Goal: Transaction & Acquisition: Purchase product/service

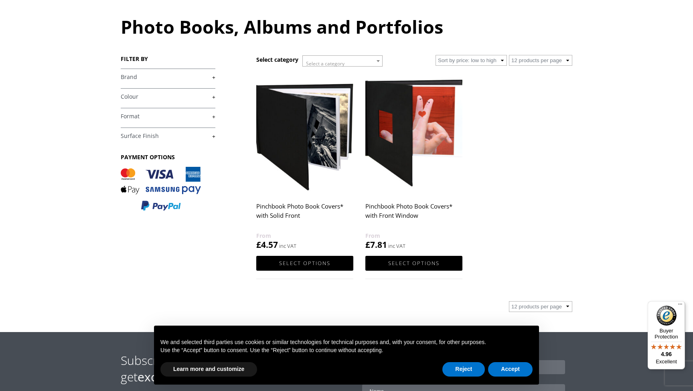
scroll to position [80, 0]
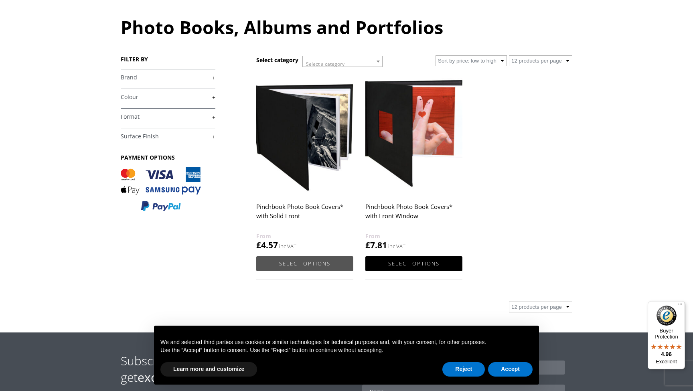
click at [312, 261] on link "Select options" at bounding box center [304, 263] width 97 height 15
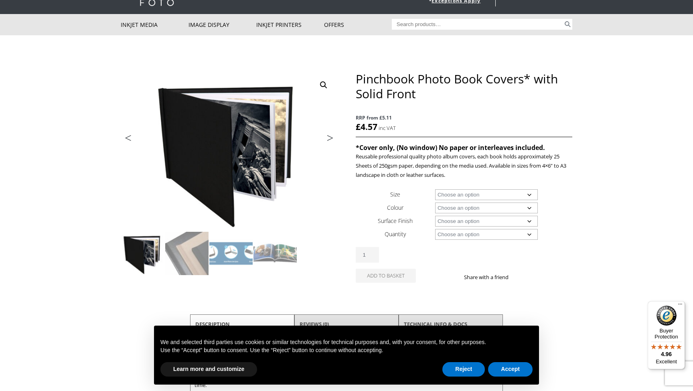
scroll to position [44, 0]
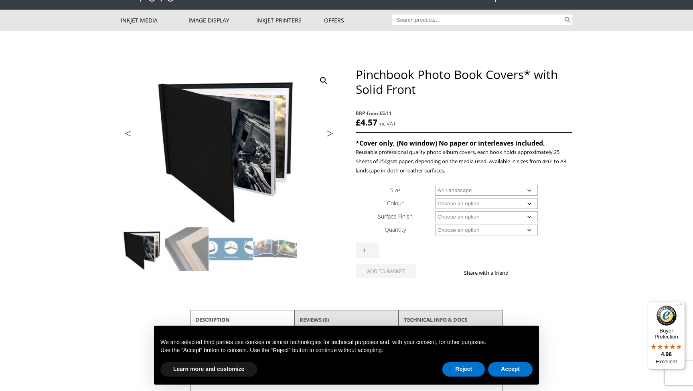
select select "a4-landscape"
select select "black"
select select "a4-landscape"
select select "leather"
select select "5-books"
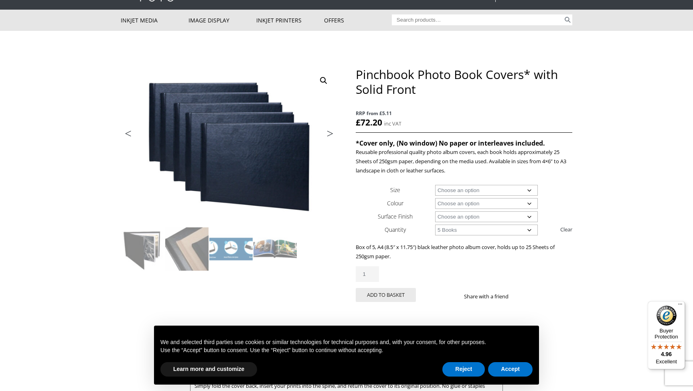
select select
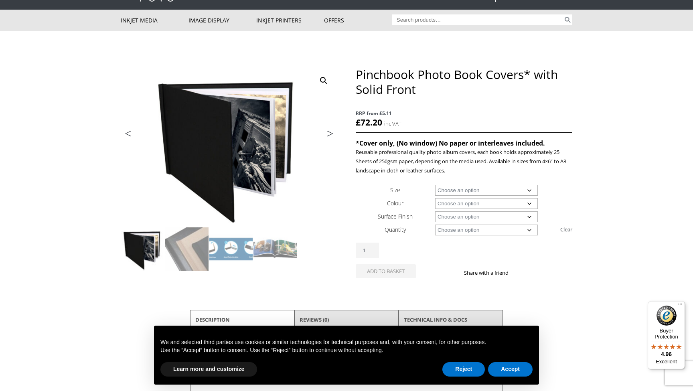
select select "1-book"
select select "a4-landscape"
select select "1-book"
click at [568, 229] on link "Clear" at bounding box center [566, 229] width 12 height 13
select select
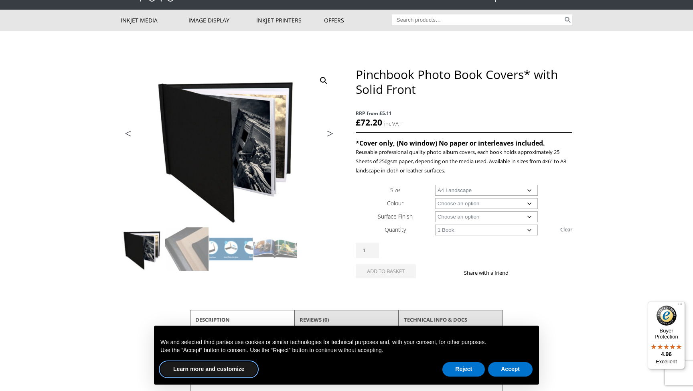
select select
select select "a4-landscape"
select select "1-book"
select select "a4-landscape"
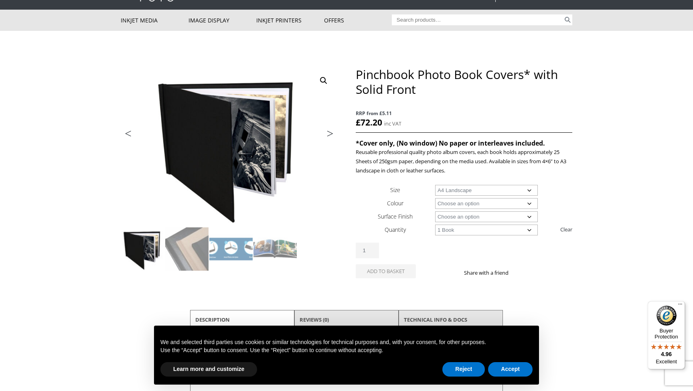
select select "1-book"
click at [461, 367] on button "Reject" at bounding box center [463, 369] width 42 height 14
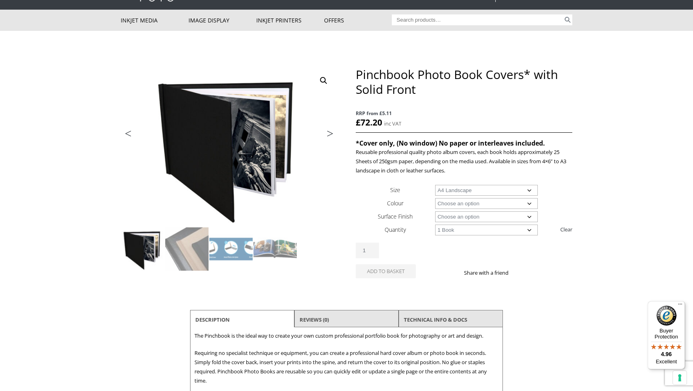
click at [567, 229] on link "Clear" at bounding box center [566, 229] width 12 height 13
select select
click at [383, 123] on p "RRP from £5.11 £ 72.20 inc VAT" at bounding box center [464, 119] width 216 height 28
click at [401, 82] on h1 "Pinchbook Photo Book Covers* with Solid Front" at bounding box center [464, 82] width 216 height 30
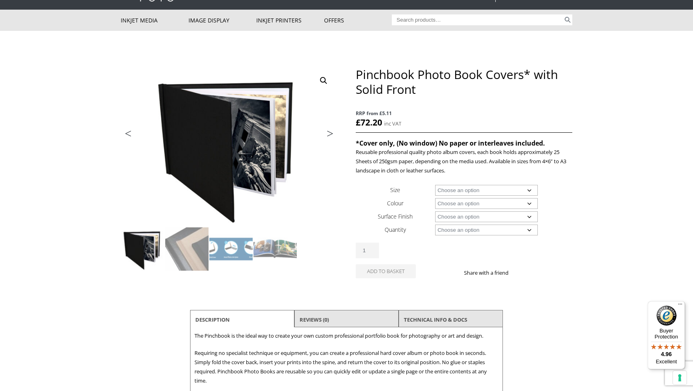
click at [382, 125] on p "RRP from £5.11 £ 72.20 inc VAT" at bounding box center [464, 119] width 216 height 28
click at [368, 125] on bdi "£ 72.20" at bounding box center [369, 122] width 26 height 11
select select "a4-landscape"
select select "black"
select select "a4-landscape"
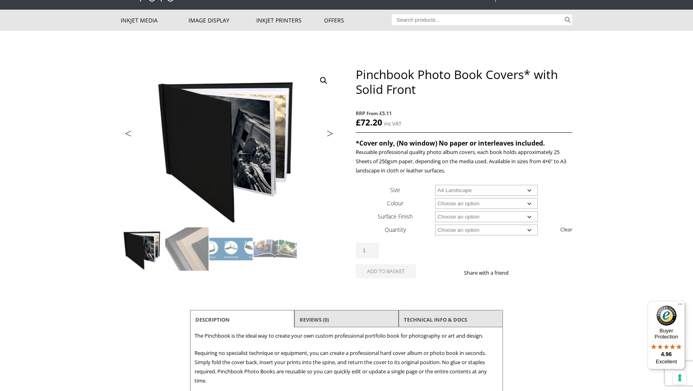
select select "leather"
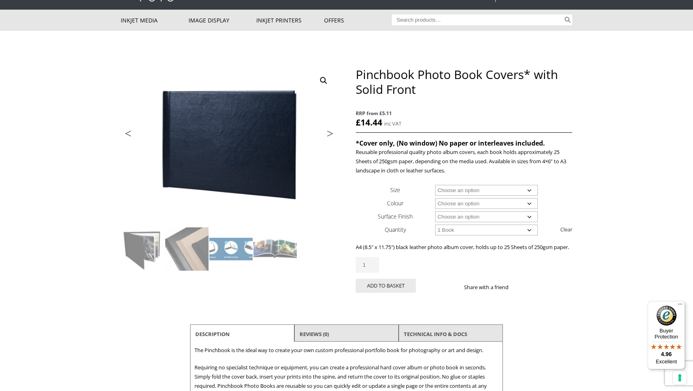
select select "5-books"
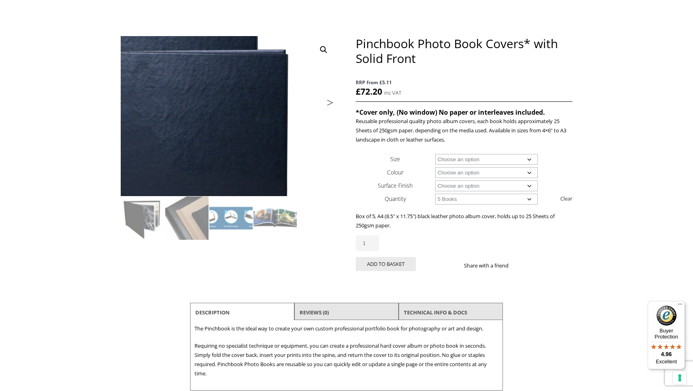
scroll to position [75, 0]
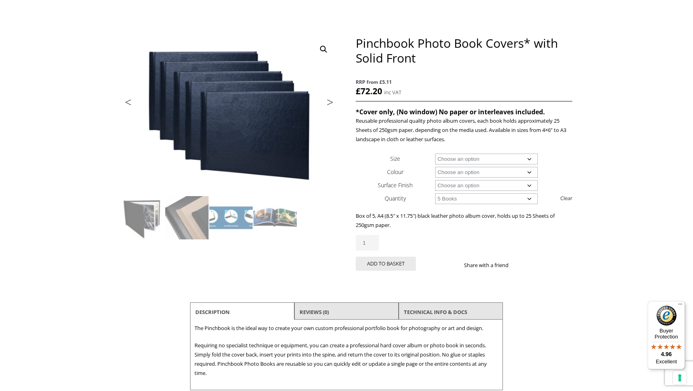
click at [327, 102] on link "Next" at bounding box center [326, 104] width 22 height 7
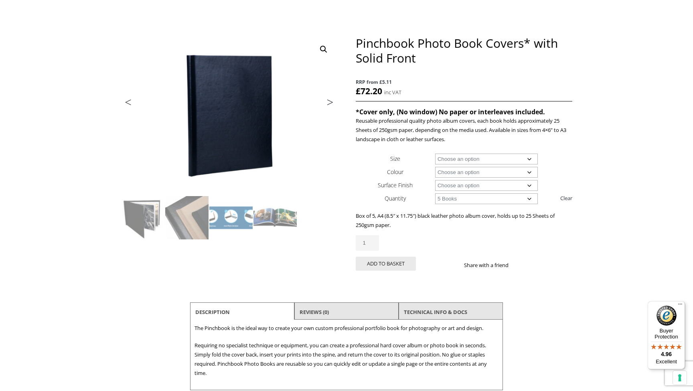
click at [331, 103] on link "Next" at bounding box center [326, 104] width 22 height 7
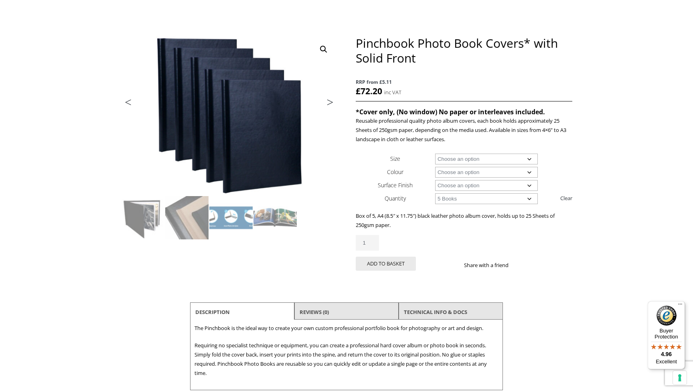
click at [331, 103] on link "Next" at bounding box center [326, 104] width 22 height 7
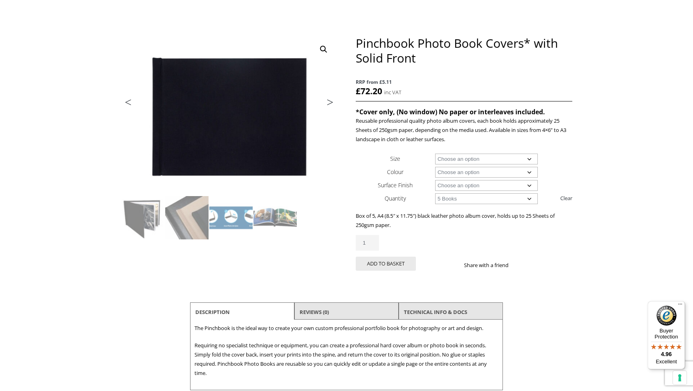
click at [331, 103] on link "Next" at bounding box center [326, 104] width 22 height 7
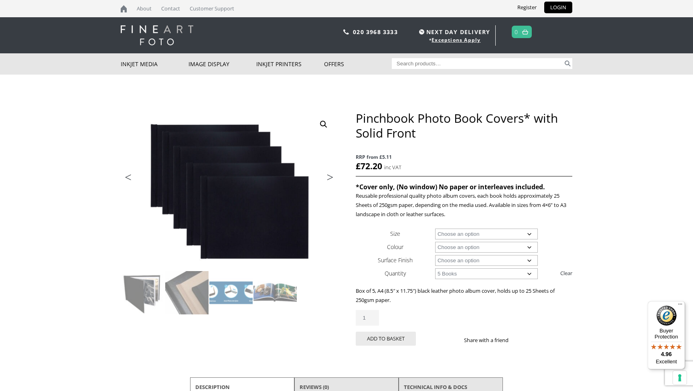
scroll to position [0, 0]
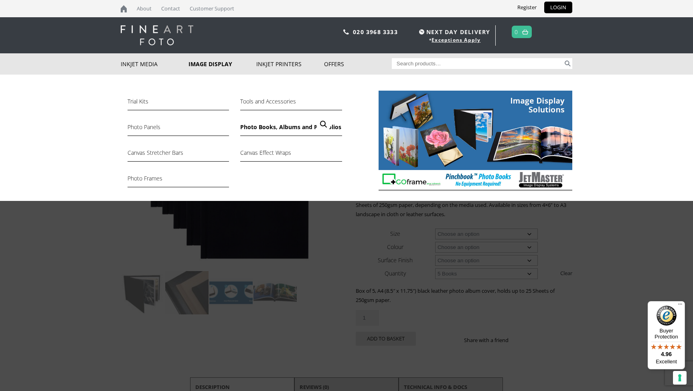
click at [256, 125] on link "Photo Books, Albums and Portfolios" at bounding box center [290, 129] width 101 height 14
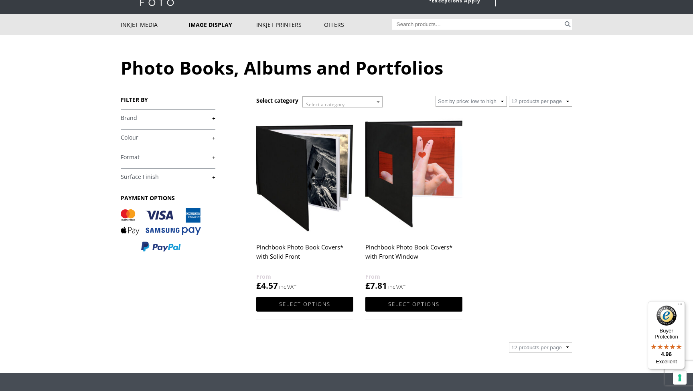
scroll to position [26, 0]
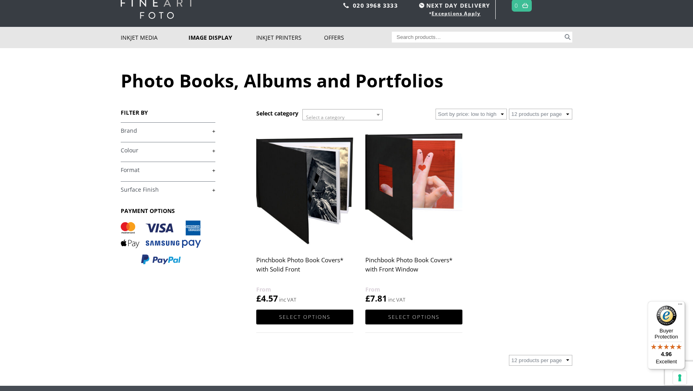
click at [215, 170] on link "+" at bounding box center [168, 170] width 95 height 8
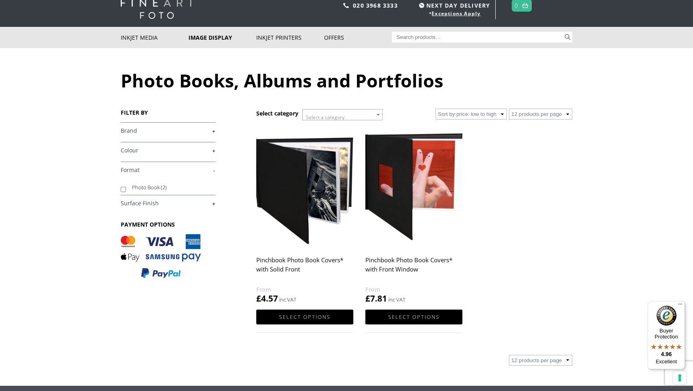
click at [157, 188] on label "Photo Book (2)" at bounding box center [170, 187] width 76 height 12
click at [126, 188] on input "Photo Book (2)" at bounding box center [123, 189] width 5 height 5
click at [157, 188] on label "Photo Book (2)" at bounding box center [170, 187] width 76 height 12
click at [126, 188] on input "Photo Book (2)" at bounding box center [123, 189] width 5 height 5
click at [157, 188] on label "Photo Book (2)" at bounding box center [170, 187] width 76 height 12
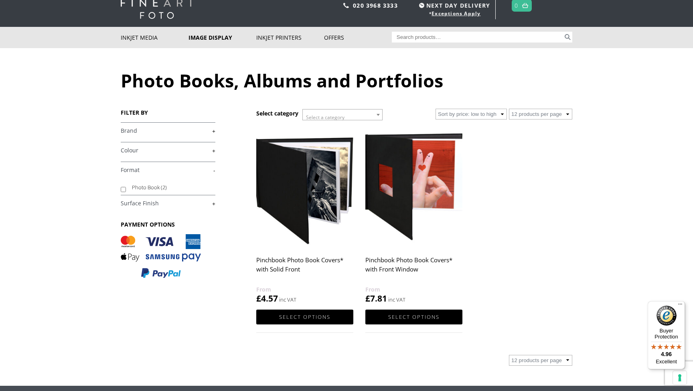
click at [126, 188] on input "Photo Book (2)" at bounding box center [123, 189] width 5 height 5
checkbox input "true"
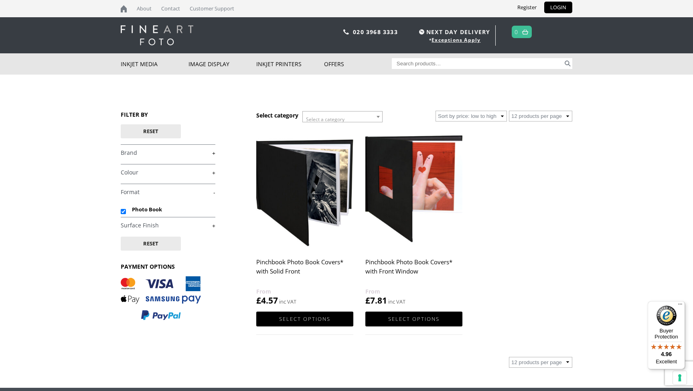
click at [214, 192] on link "-" at bounding box center [168, 192] width 95 height 8
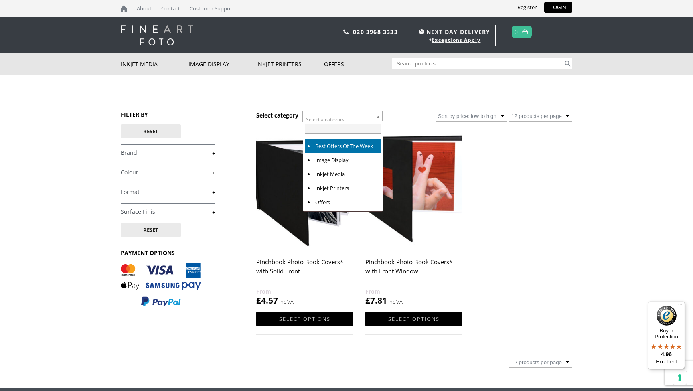
click at [379, 116] on b at bounding box center [377, 117] width 3 height 2
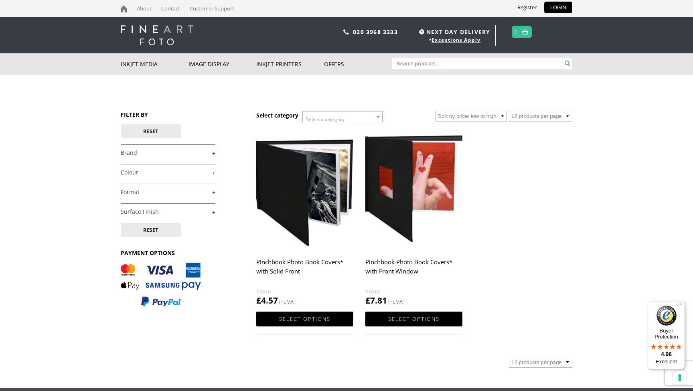
click at [414, 108] on div "Select category Select a category Best Offers Of The Week Image Display Inkjet …" at bounding box center [346, 231] width 451 height 313
click at [157, 230] on button "Reset" at bounding box center [151, 230] width 60 height 14
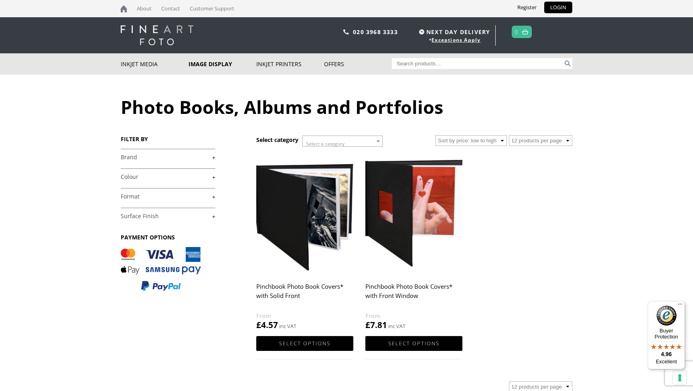
click at [214, 157] on link "+" at bounding box center [168, 158] width 95 height 8
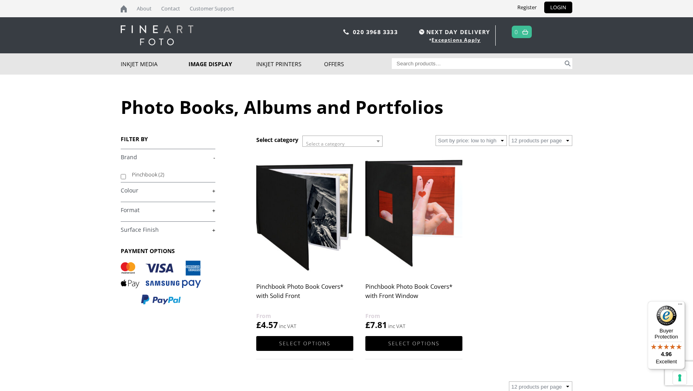
click at [214, 157] on link "-" at bounding box center [168, 158] width 95 height 8
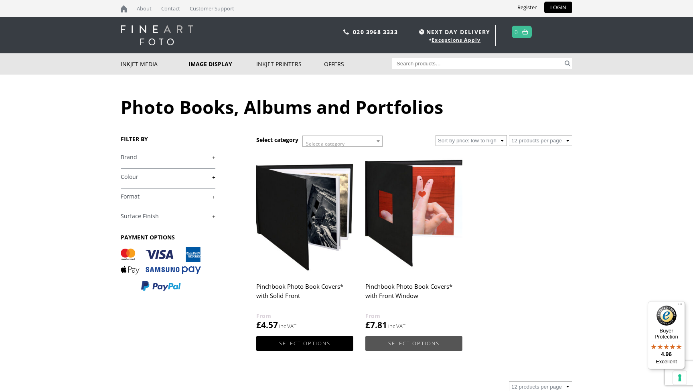
click at [409, 341] on link "Select options" at bounding box center [413, 343] width 97 height 15
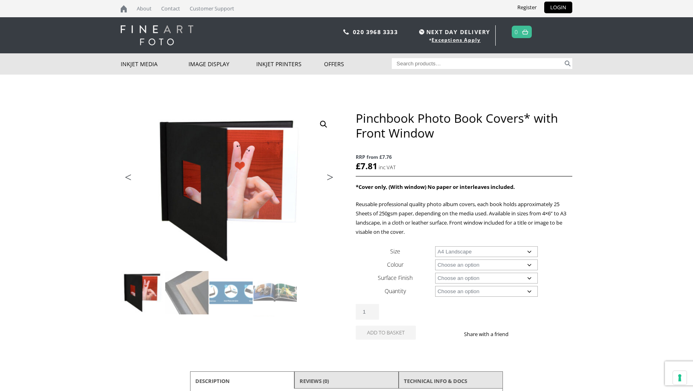
select select "a4-landscape"
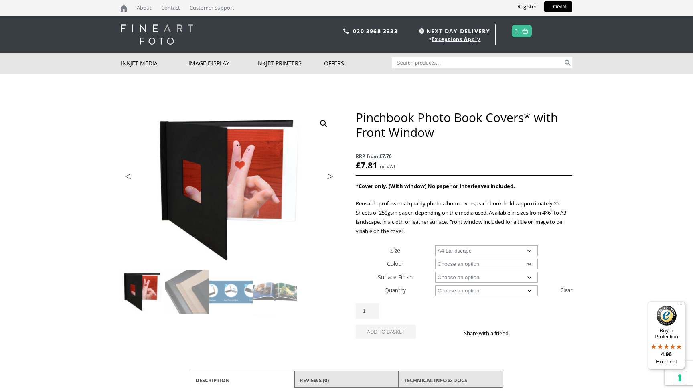
select select "1-book"
select select "a4-landscape"
select select "1-book"
select select "black"
select select "a4-landscape"
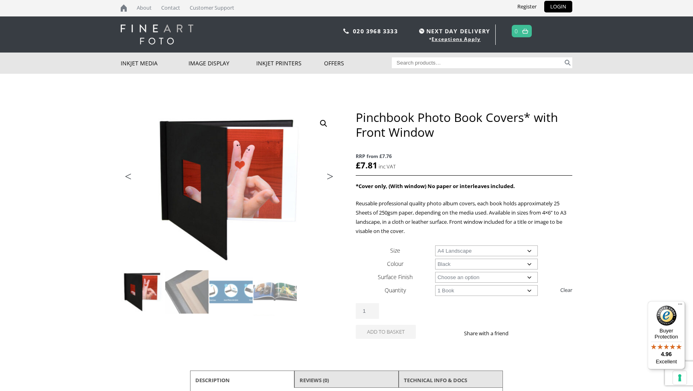
select select "1-book"
select select "leather"
select select "a4-landscape"
select select "1-book"
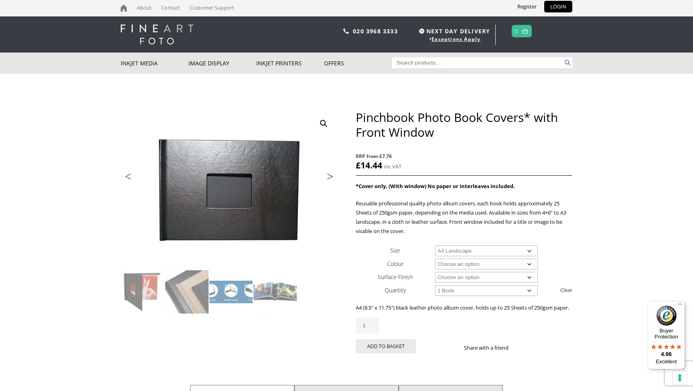
click at [329, 177] on link "Next" at bounding box center [326, 178] width 22 height 7
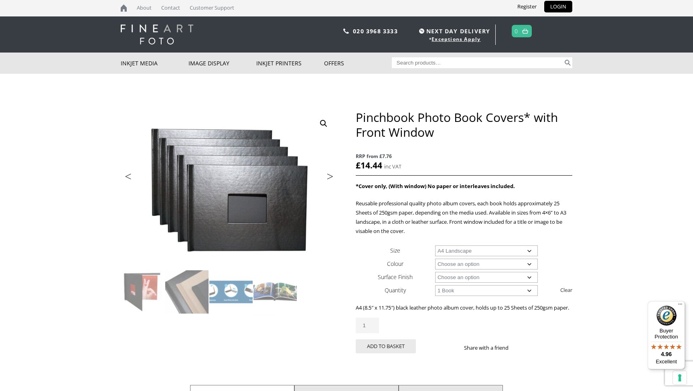
click at [329, 177] on link "Next" at bounding box center [326, 178] width 22 height 7
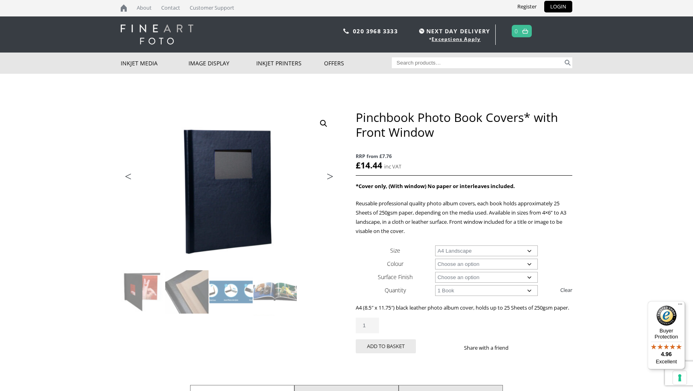
click at [329, 177] on link "Next" at bounding box center [326, 178] width 22 height 7
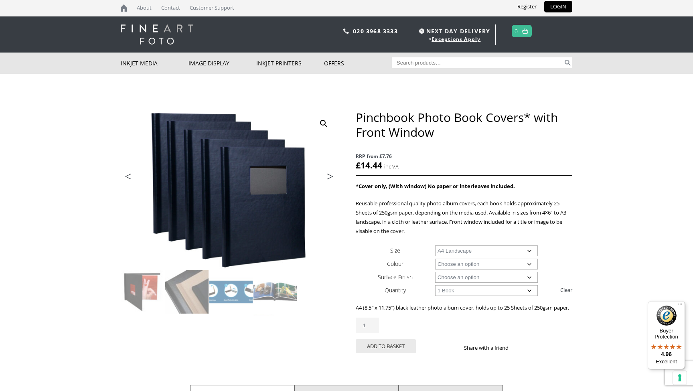
click at [329, 177] on link "Next" at bounding box center [326, 178] width 22 height 7
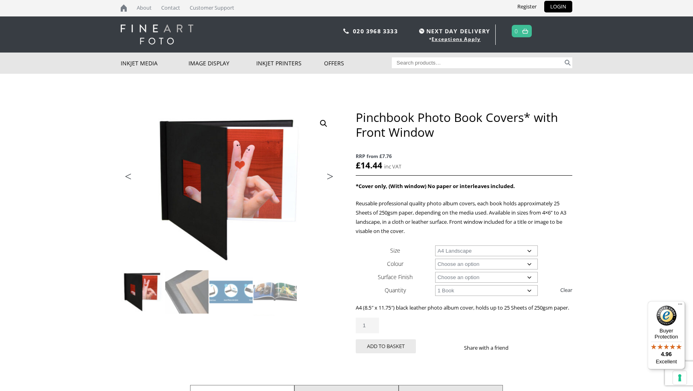
select select "a3-landscape"
select select "1-book"
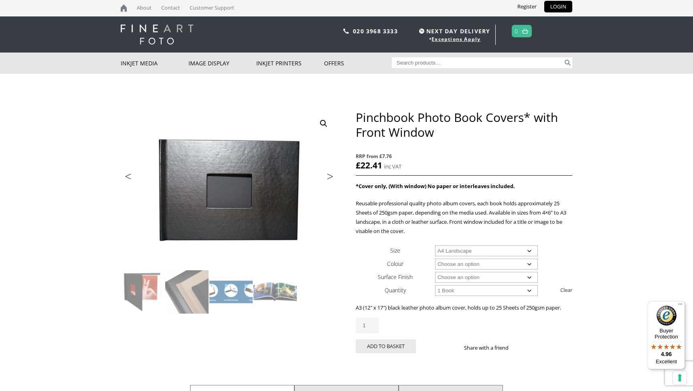
select select "a4-landscape"
select select "5-books"
select select "a4-landscape"
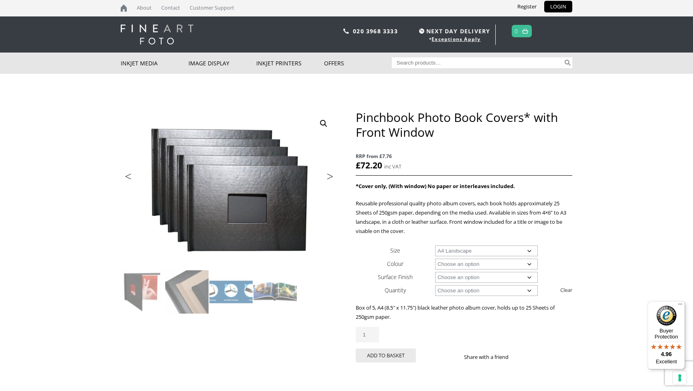
click at [563, 291] on link "Clear" at bounding box center [566, 289] width 12 height 13
select select
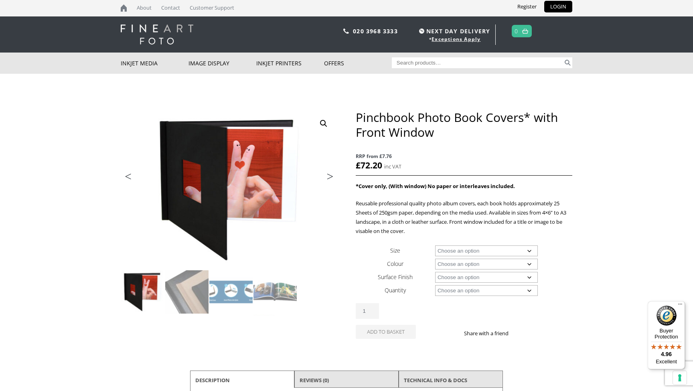
select select "12-x-12"
select select "black"
select select "cloth"
select select "1-book"
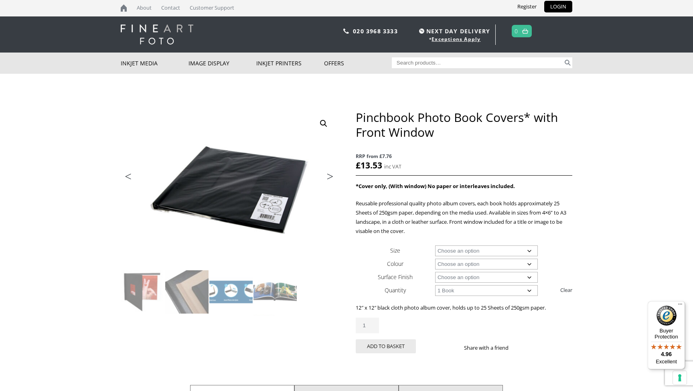
click at [566, 289] on link "Clear" at bounding box center [566, 289] width 12 height 13
select select
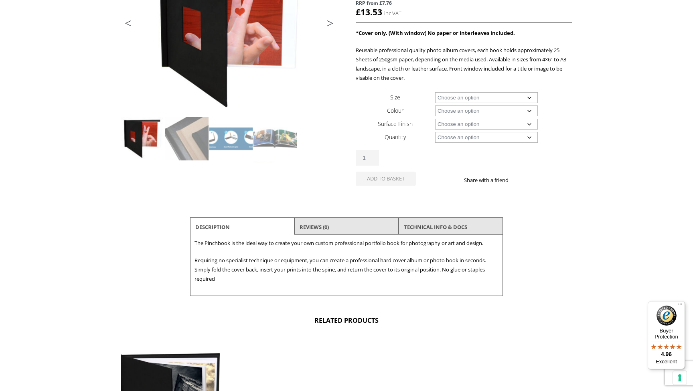
scroll to position [160, 0]
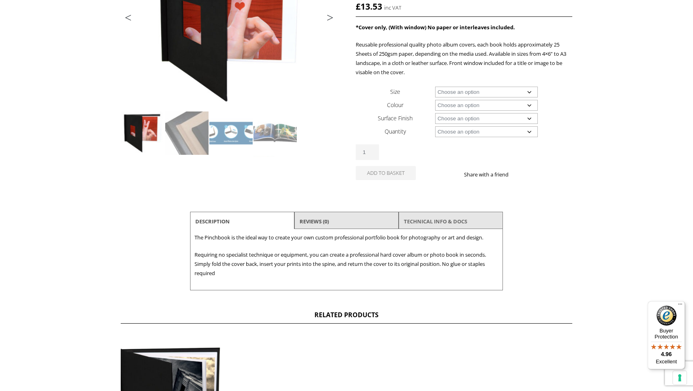
click at [453, 220] on link "TECHNICAL INFO & DOCS" at bounding box center [435, 221] width 63 height 14
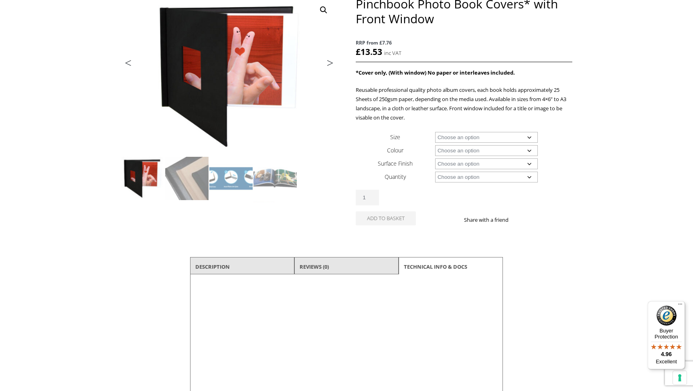
scroll to position [114, 0]
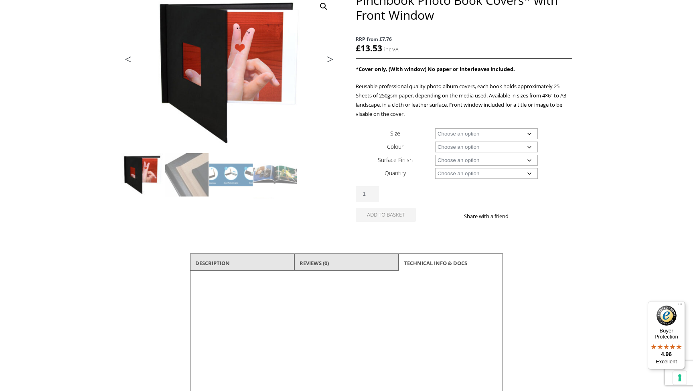
click at [233, 264] on li "Description" at bounding box center [242, 262] width 104 height 19
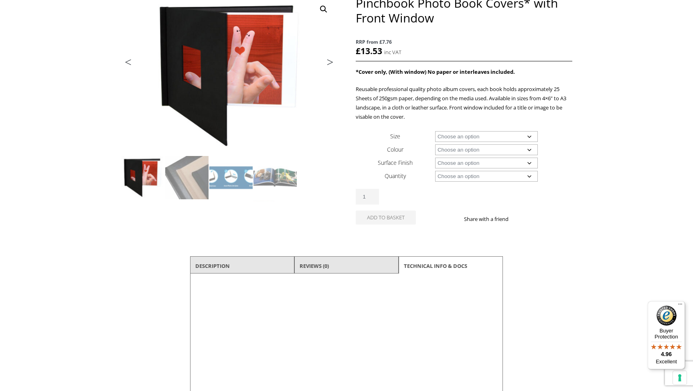
scroll to position [115, 0]
click at [233, 264] on li "Description" at bounding box center [242, 265] width 104 height 19
click at [212, 264] on link "Description" at bounding box center [212, 266] width 34 height 14
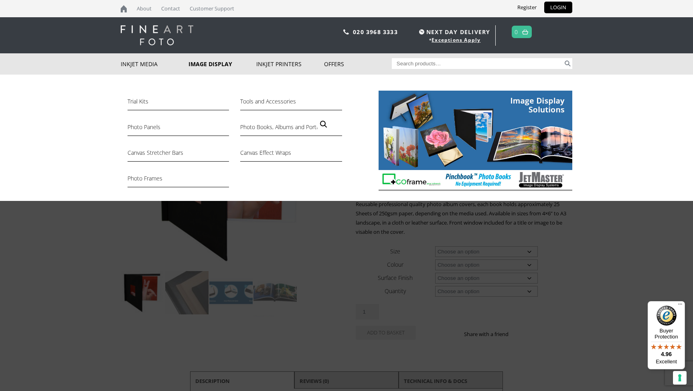
scroll to position [0, 0]
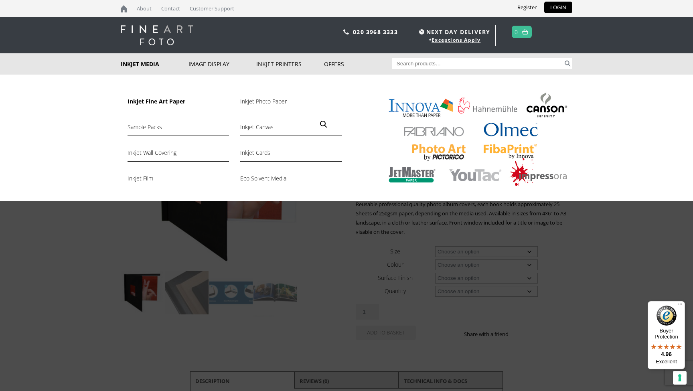
click at [145, 101] on link "Inkjet Fine Art Paper" at bounding box center [177, 104] width 101 height 14
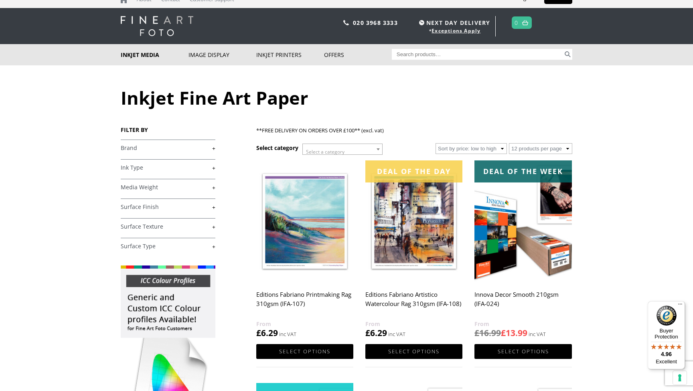
click at [215, 157] on div "£ 0.00 - £ 25.00 (13) £ 25.00 - £ 74.99 (31) £ 75.00 - £ 149.99 (33)" at bounding box center [168, 196] width 95 height 114
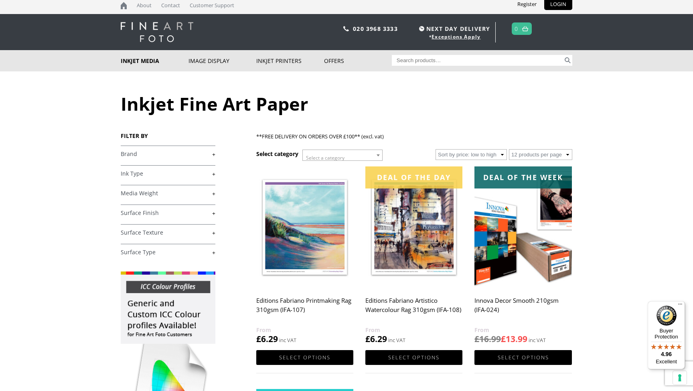
scroll to position [2, 0]
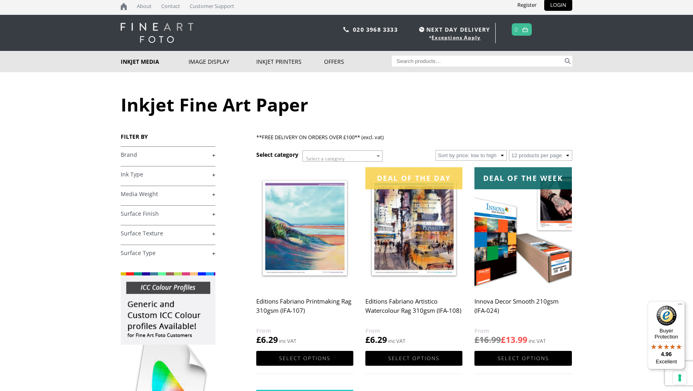
click at [215, 156] on link "+" at bounding box center [168, 155] width 95 height 8
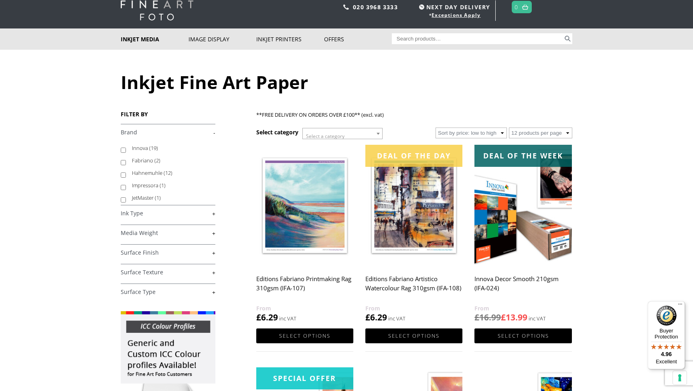
scroll to position [0, 0]
click at [214, 147] on li "Innova (19)" at bounding box center [168, 149] width 95 height 12
drag, startPoint x: 211, startPoint y: 162, endPoint x: 210, endPoint y: 170, distance: 7.3
click at [210, 168] on ul "Innova (19) Fabriano (2) Hahnemuhle (12) Impressora (1) JetMaster (1)" at bounding box center [168, 174] width 95 height 62
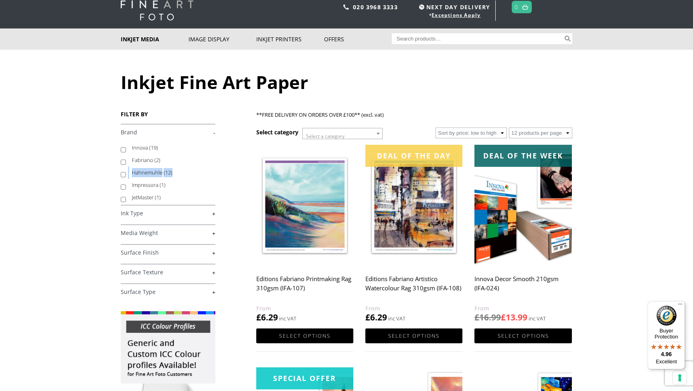
click at [145, 172] on label "Hahnemuhle (12)" at bounding box center [170, 172] width 76 height 12
click at [126, 172] on input "Hahnemuhle (12)" at bounding box center [123, 174] width 5 height 5
checkbox input "true"
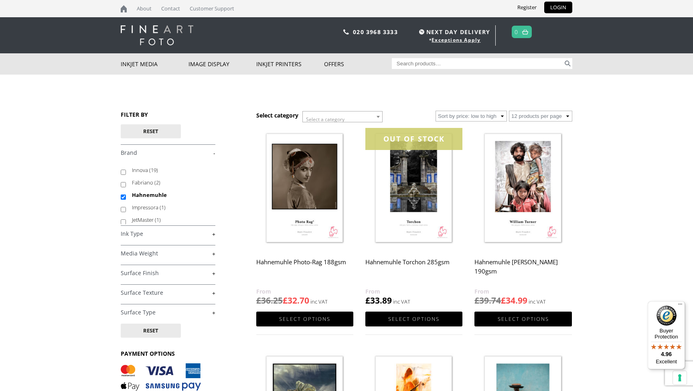
click at [123, 198] on input "Hahnemuhle" at bounding box center [123, 196] width 5 height 5
checkbox input "false"
click at [123, 184] on input "Fabriano (2)" at bounding box center [123, 184] width 5 height 5
checkbox input "false"
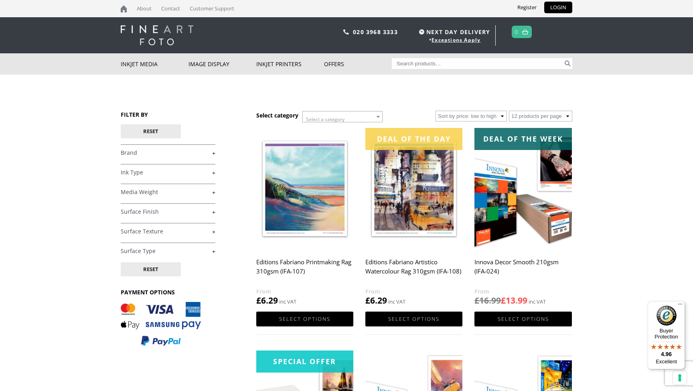
click at [310, 201] on img at bounding box center [304, 188] width 97 height 121
click at [298, 318] on link "Select options" at bounding box center [304, 318] width 97 height 15
click at [409, 260] on h2 "Editions Fabriano Artistico Watercolour Rag 310gsm (IFA-108)" at bounding box center [413, 271] width 97 height 32
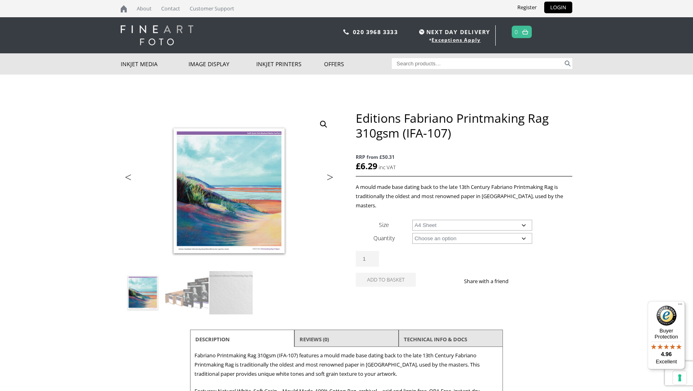
select select "a4-sheet"
select select "25-sheets"
select select "a4-sheet"
select select "25-sheets"
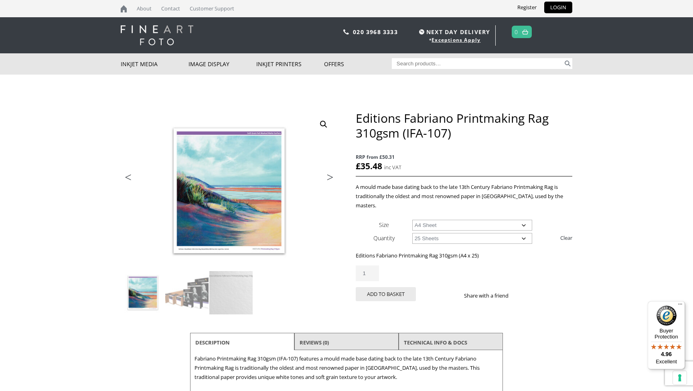
click at [332, 178] on link "Next" at bounding box center [326, 179] width 22 height 7
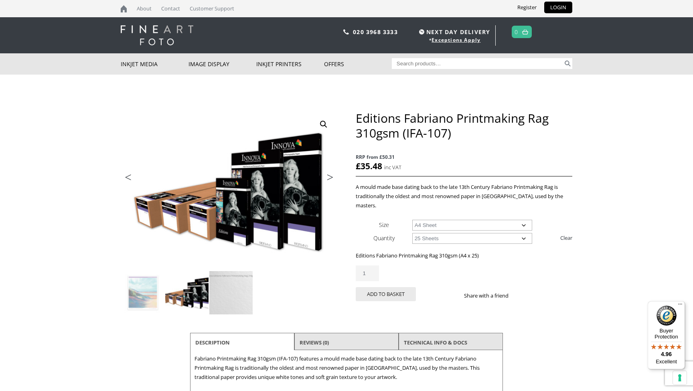
click at [331, 177] on link "Next" at bounding box center [326, 179] width 22 height 7
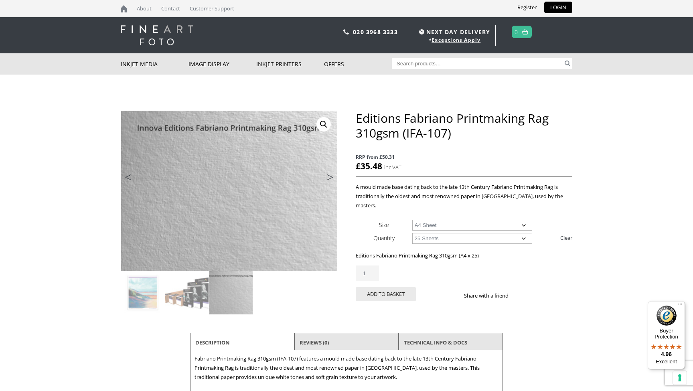
click at [331, 177] on link "Next" at bounding box center [326, 179] width 22 height 7
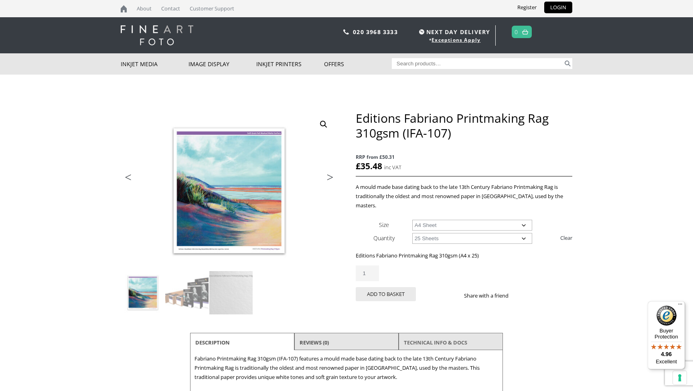
click at [440, 336] on link "TECHNICAL INFO & DOCS" at bounding box center [435, 342] width 63 height 14
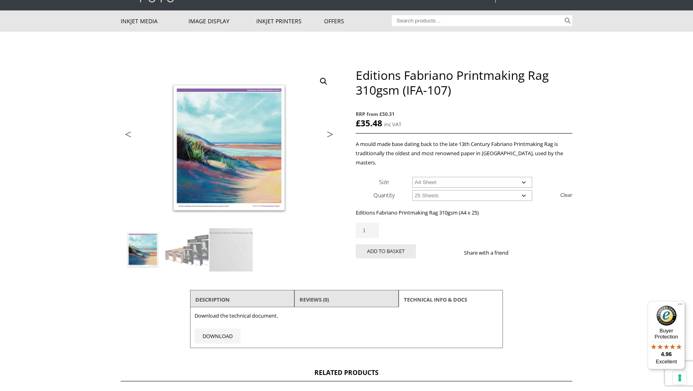
scroll to position [55, 0]
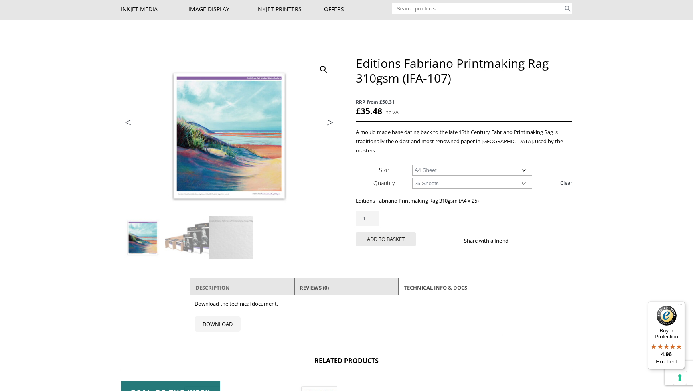
click at [215, 282] on link "Description" at bounding box center [212, 287] width 34 height 14
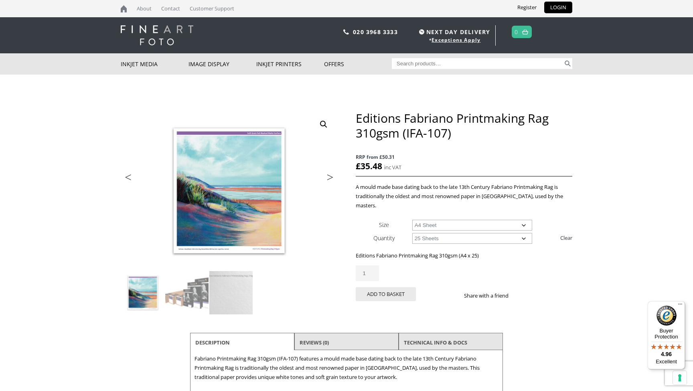
scroll to position [0, 0]
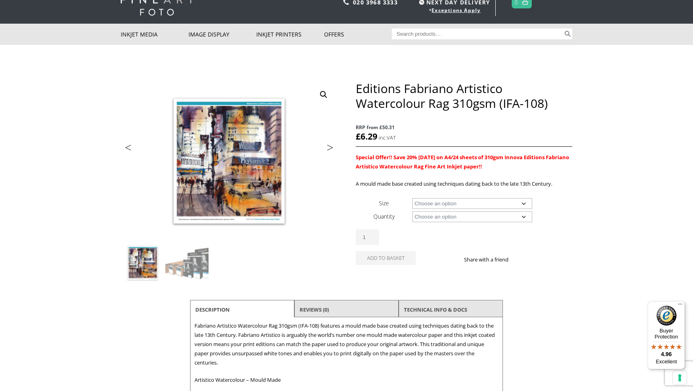
scroll to position [30, 0]
click at [330, 149] on link "Next" at bounding box center [326, 149] width 22 height 7
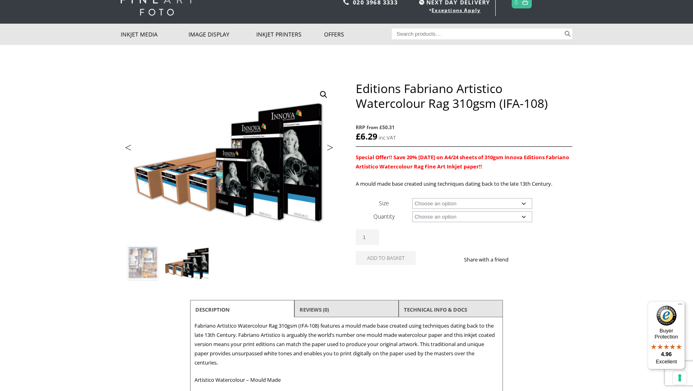
click at [330, 149] on link "Next" at bounding box center [326, 149] width 22 height 7
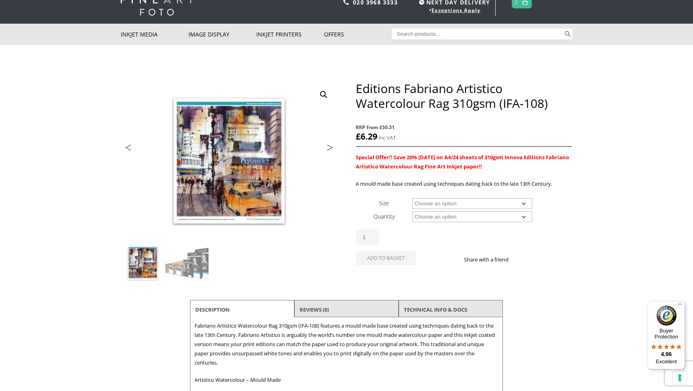
click at [330, 149] on link "Next" at bounding box center [326, 149] width 22 height 7
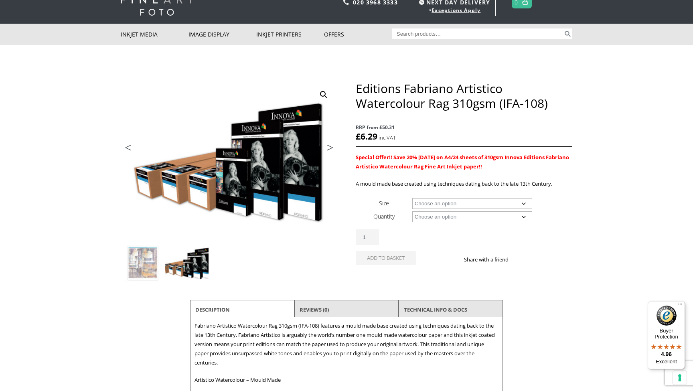
click at [330, 149] on link "Next" at bounding box center [326, 149] width 22 height 7
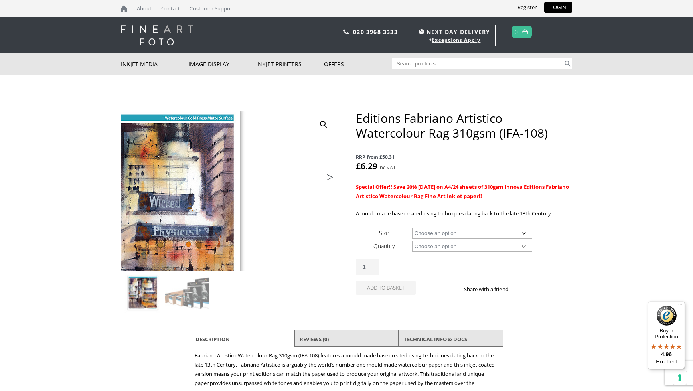
scroll to position [0, 0]
